Goal: Task Accomplishment & Management: Manage account settings

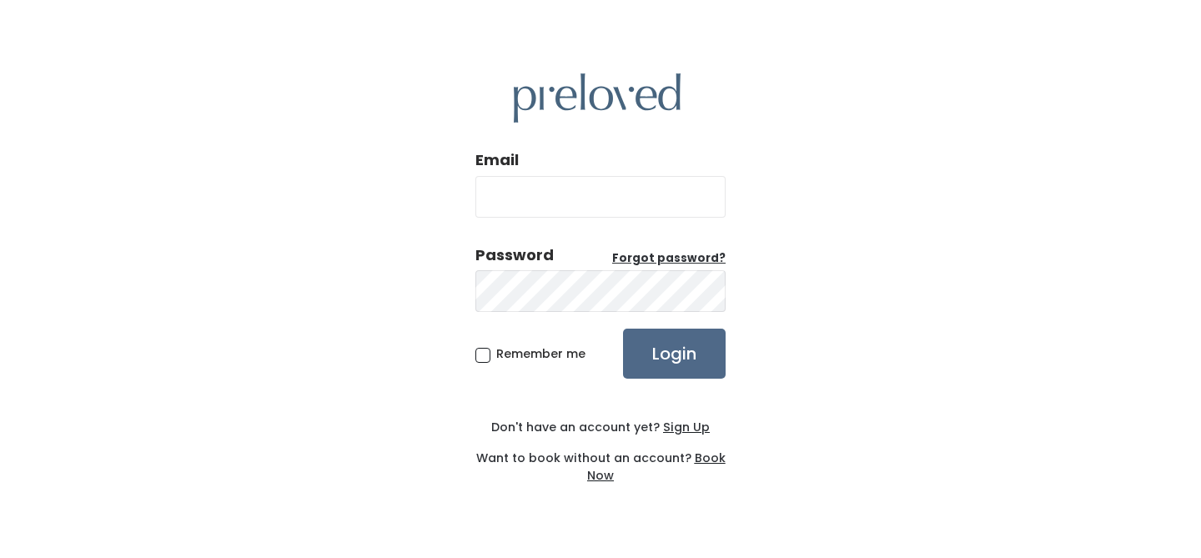
click at [687, 429] on u "Sign Up" at bounding box center [686, 427] width 47 height 17
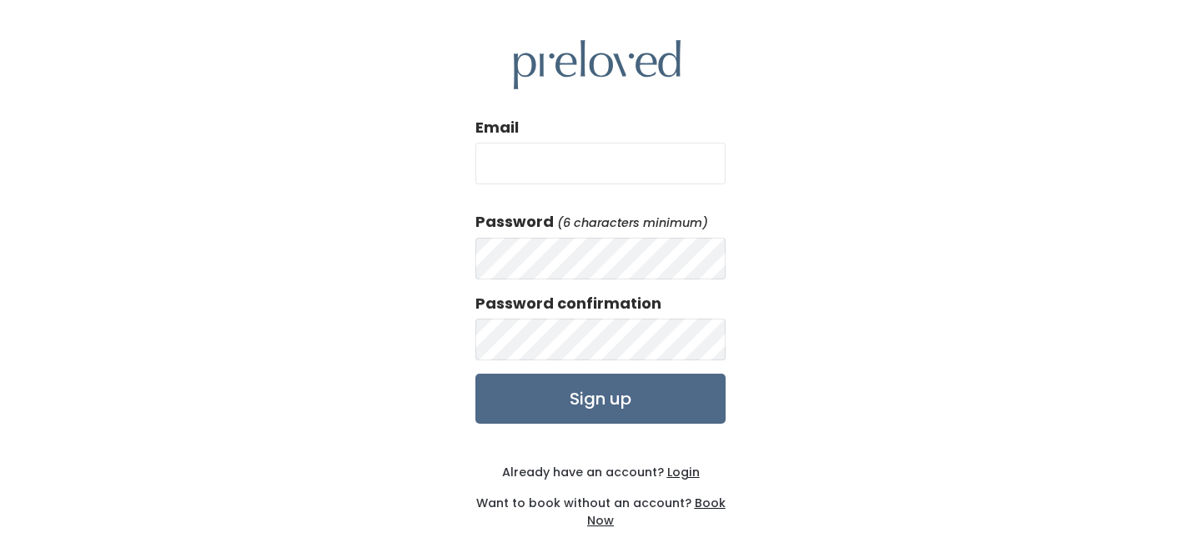
click at [629, 165] on input "Email" at bounding box center [600, 164] width 250 height 42
type input "christenterry@gmail.com"
click at [626, 385] on input "Sign up" at bounding box center [600, 399] width 250 height 50
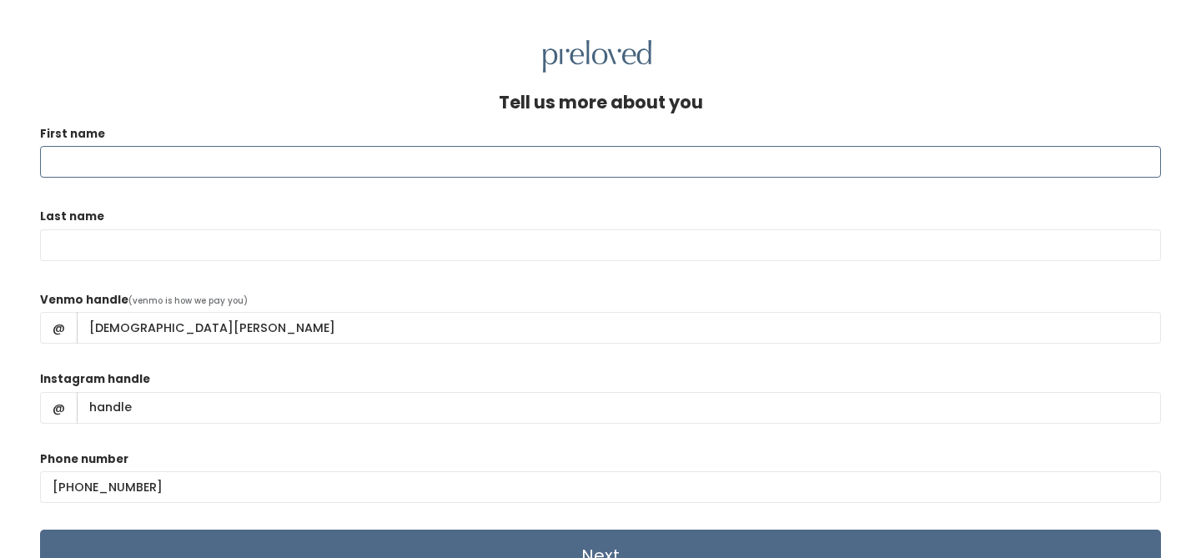
click at [430, 171] on input "First name" at bounding box center [600, 162] width 1121 height 32
type input "Christen"
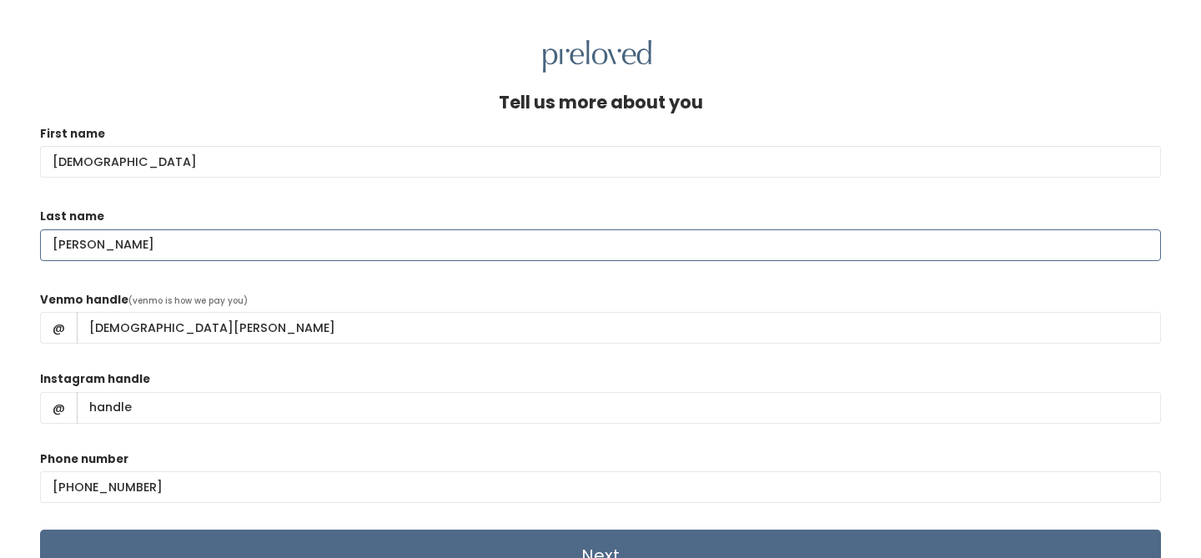
type input "Terry"
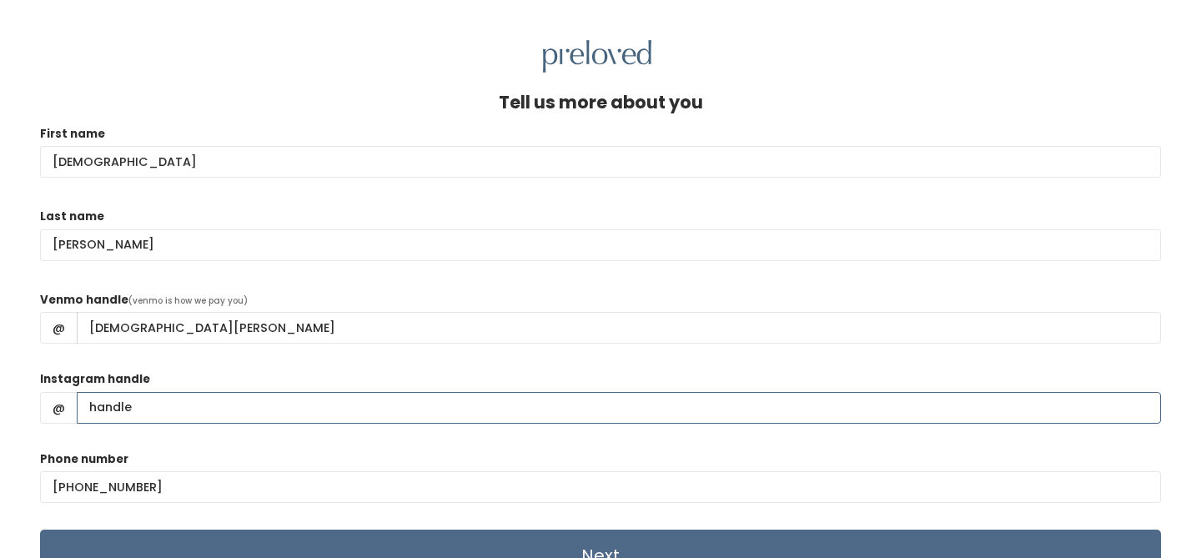
click at [213, 409] on input "Instagram handle" at bounding box center [619, 408] width 1084 height 32
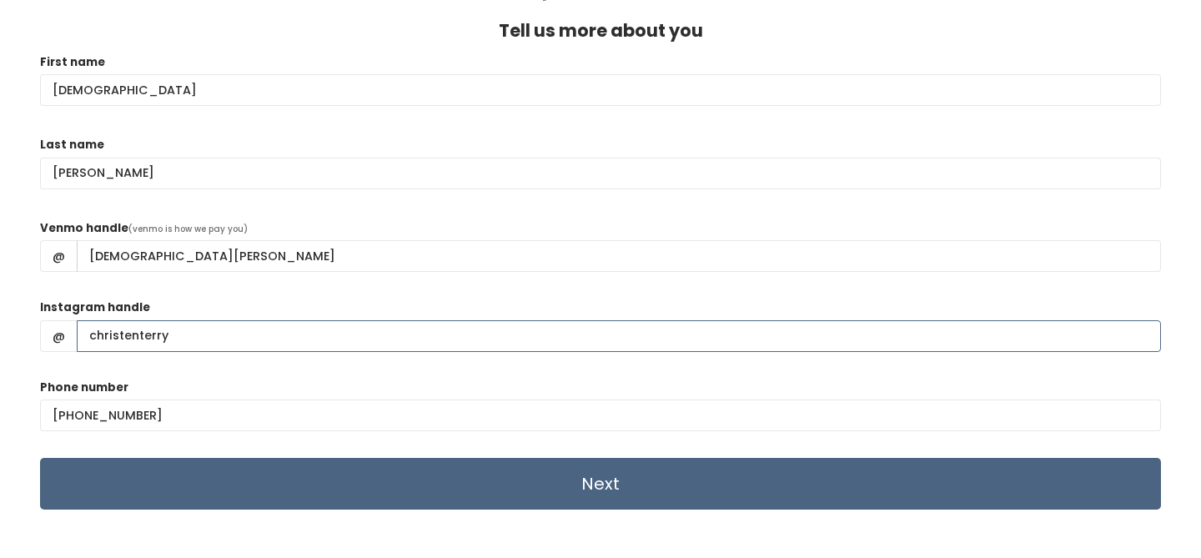
type input "christenterry"
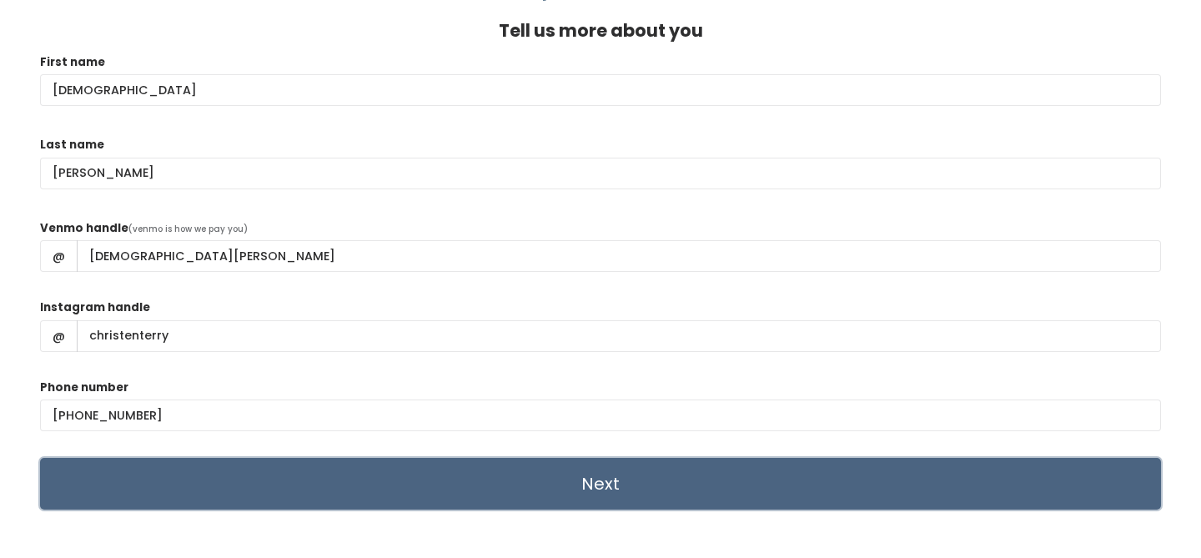
click at [542, 492] on input "Next" at bounding box center [600, 484] width 1121 height 52
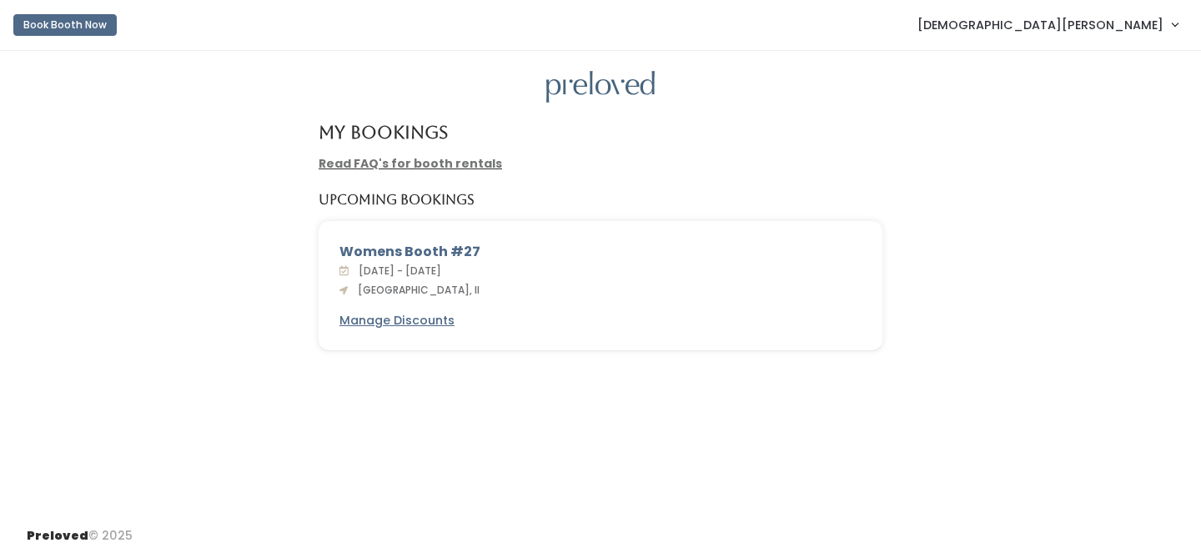
click at [461, 158] on link "Read FAQ's for booth rentals" at bounding box center [410, 163] width 183 height 17
click at [1175, 24] on link "[DEMOGRAPHIC_DATA][PERSON_NAME]" at bounding box center [1048, 25] width 294 height 36
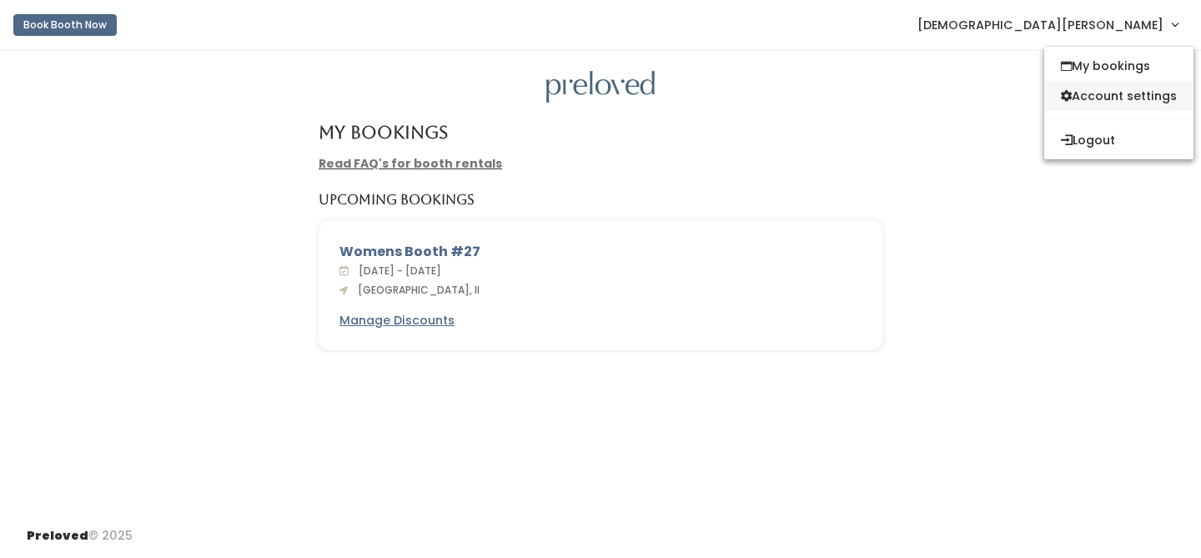
click at [1158, 101] on link "Account settings" at bounding box center [1118, 96] width 149 height 30
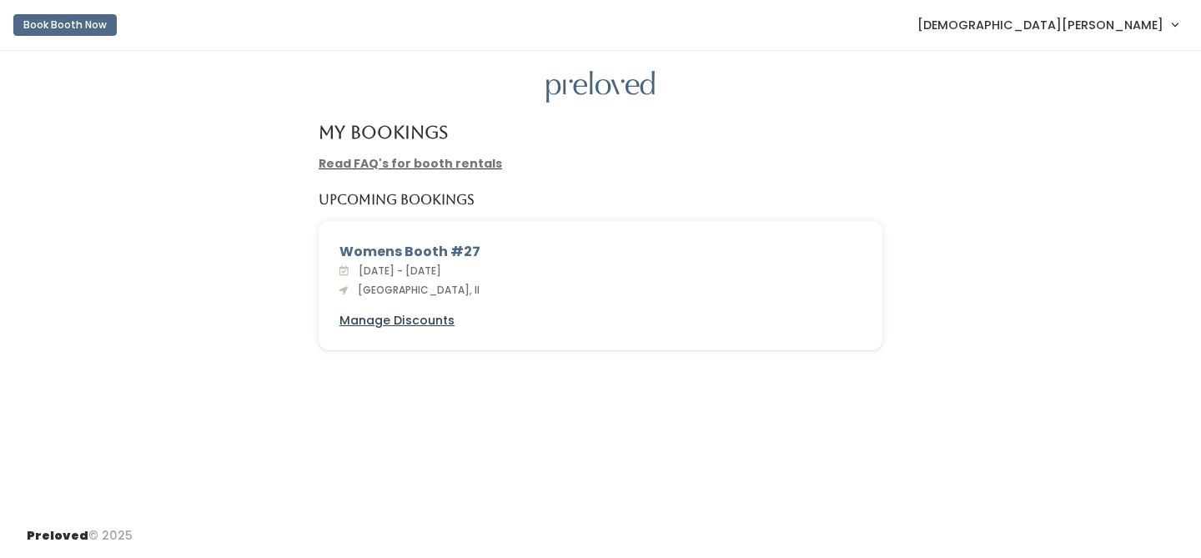
click at [426, 320] on u "Manage Discounts" at bounding box center [396, 320] width 115 height 17
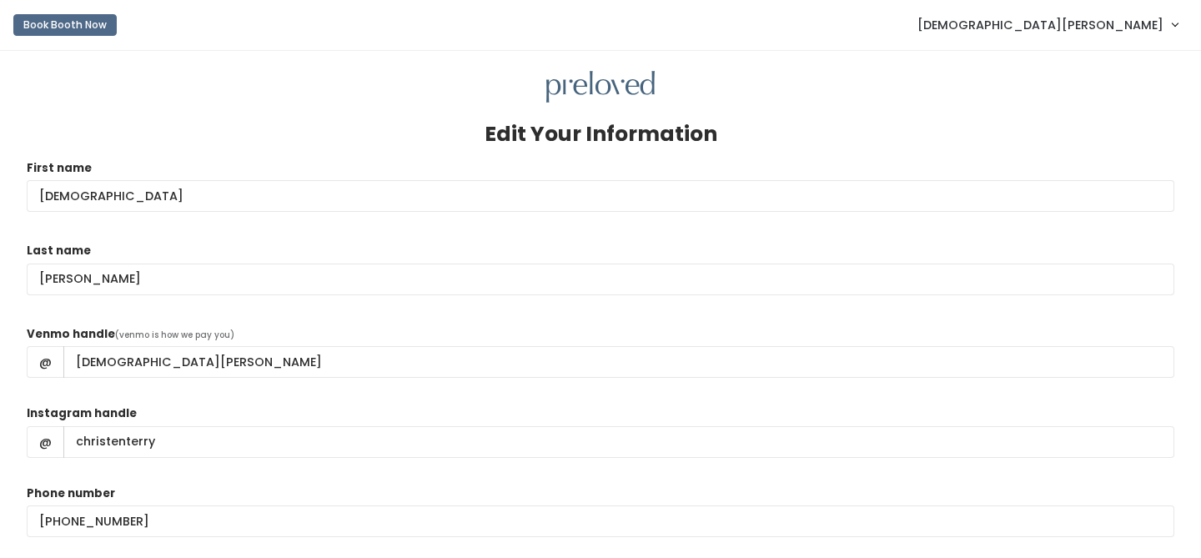
click at [1179, 23] on link "[DEMOGRAPHIC_DATA][PERSON_NAME]" at bounding box center [1048, 25] width 294 height 36
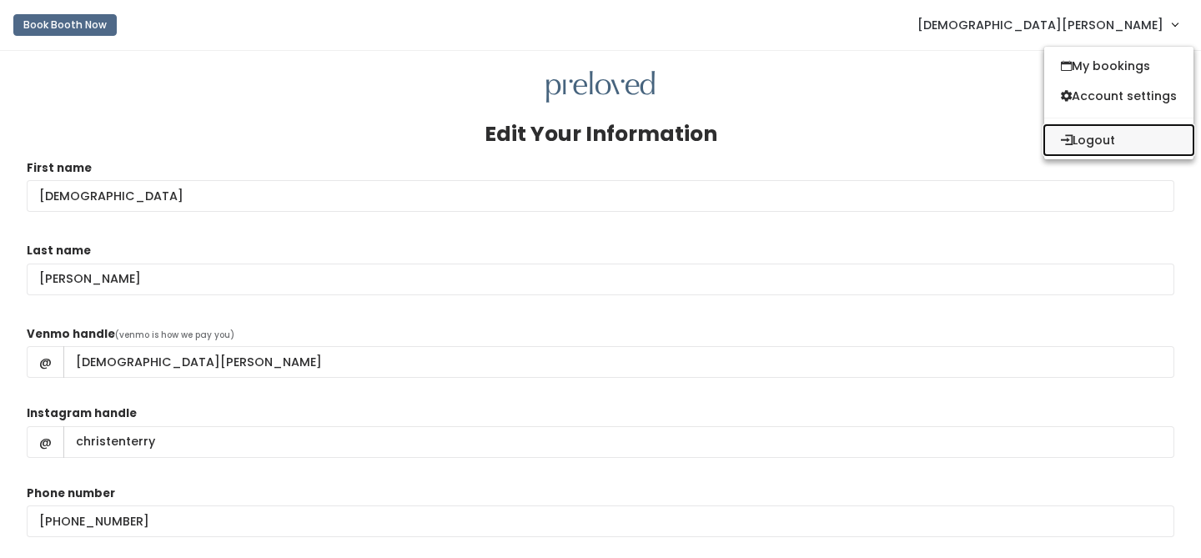
click at [1097, 144] on button "Logout" at bounding box center [1118, 140] width 149 height 30
